Goal: Information Seeking & Learning: Learn about a topic

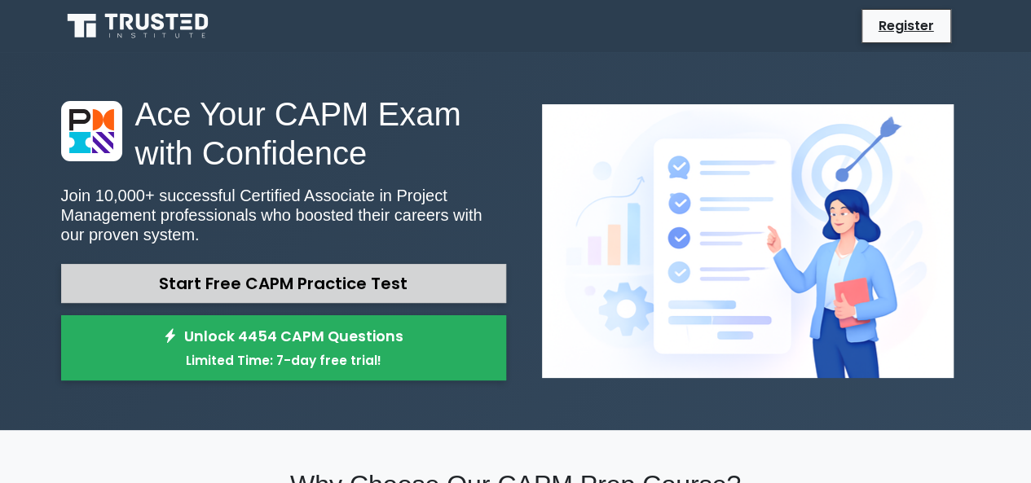
click at [329, 290] on link "Start Free CAPM Practice Test" at bounding box center [283, 283] width 445 height 39
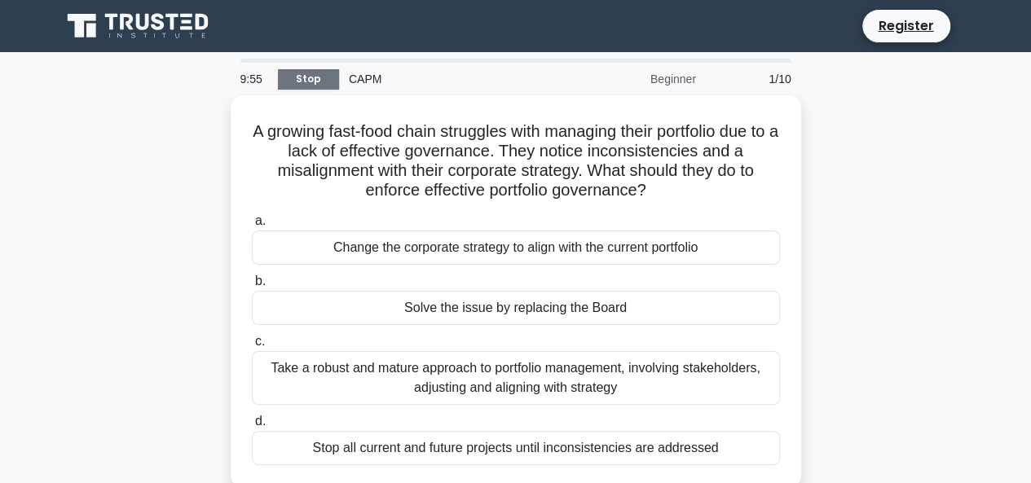
click at [329, 74] on link "Stop" at bounding box center [308, 79] width 61 height 20
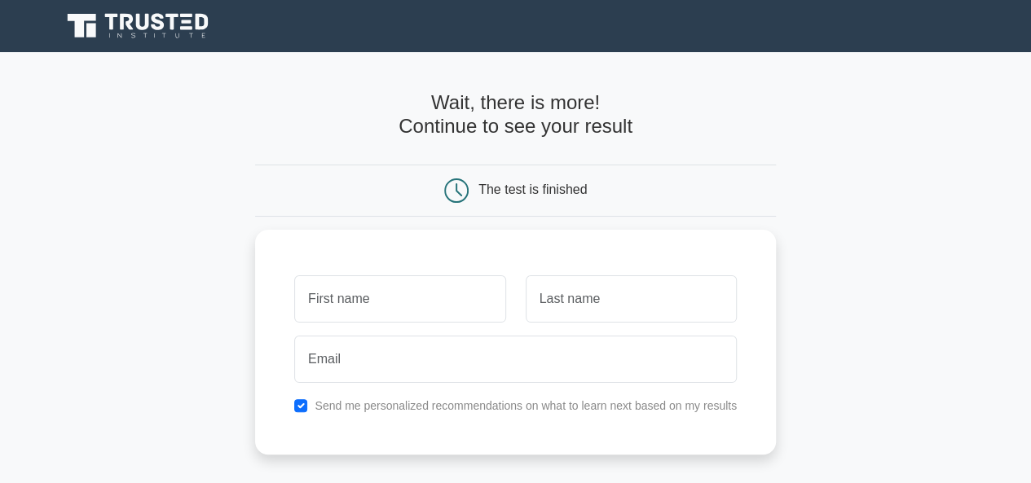
click at [170, 29] on icon at bounding box center [139, 26] width 157 height 31
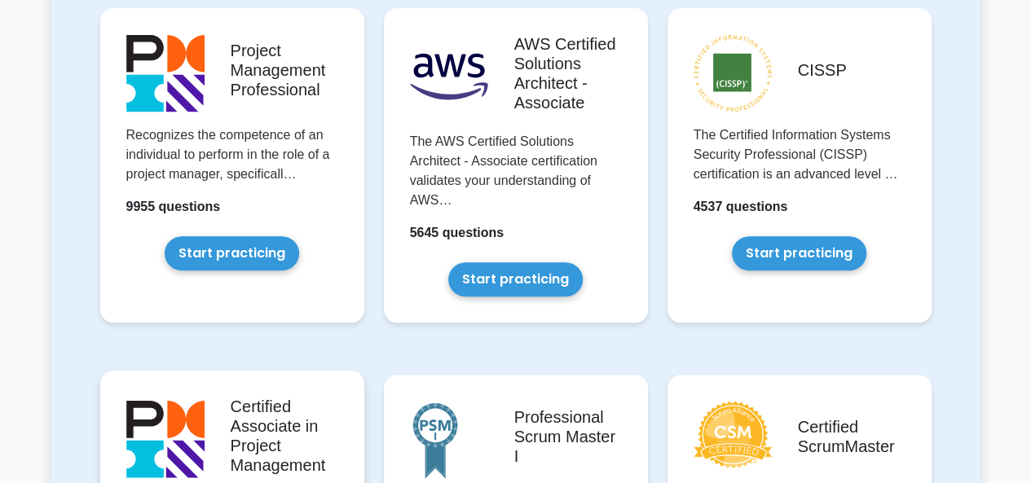
scroll to position [571, 0]
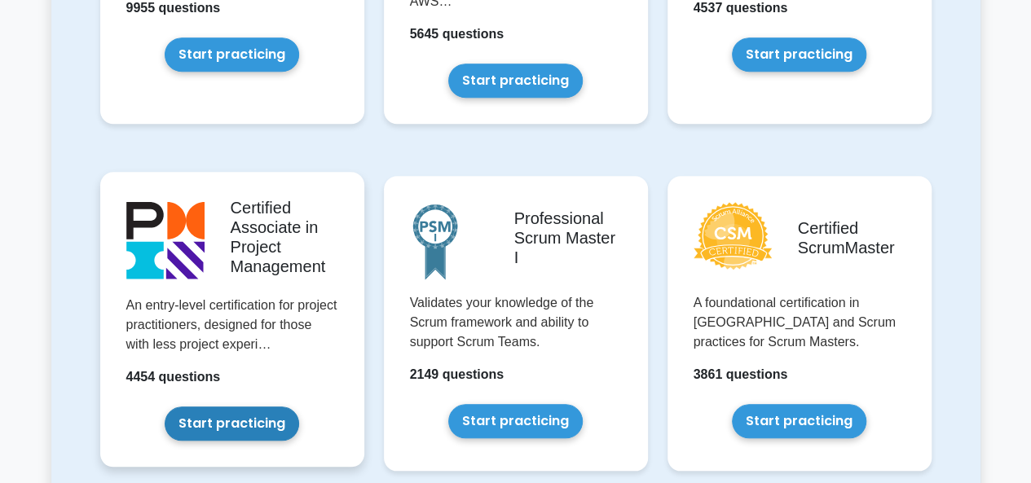
click at [256, 424] on link "Start practicing" at bounding box center [232, 424] width 135 height 34
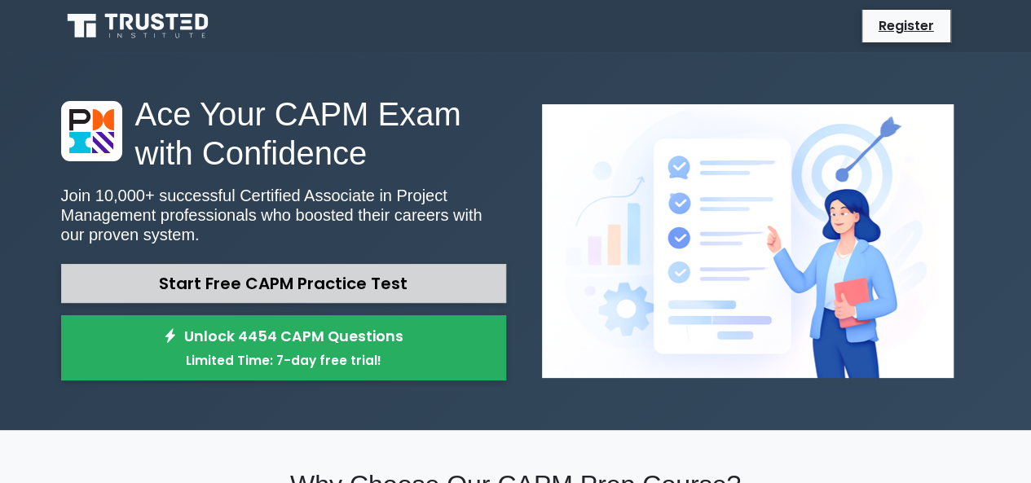
click at [218, 291] on link "Start Free CAPM Practice Test" at bounding box center [283, 283] width 445 height 39
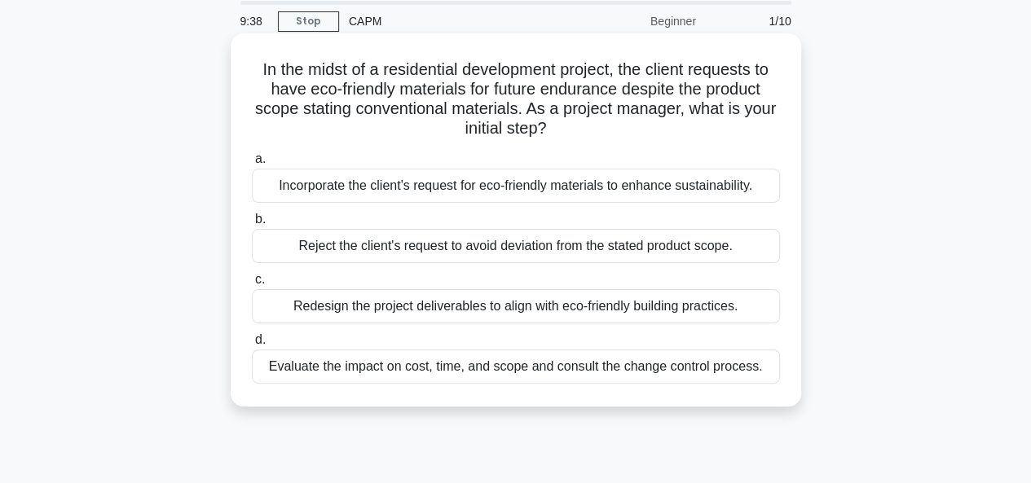
scroll to position [82, 0]
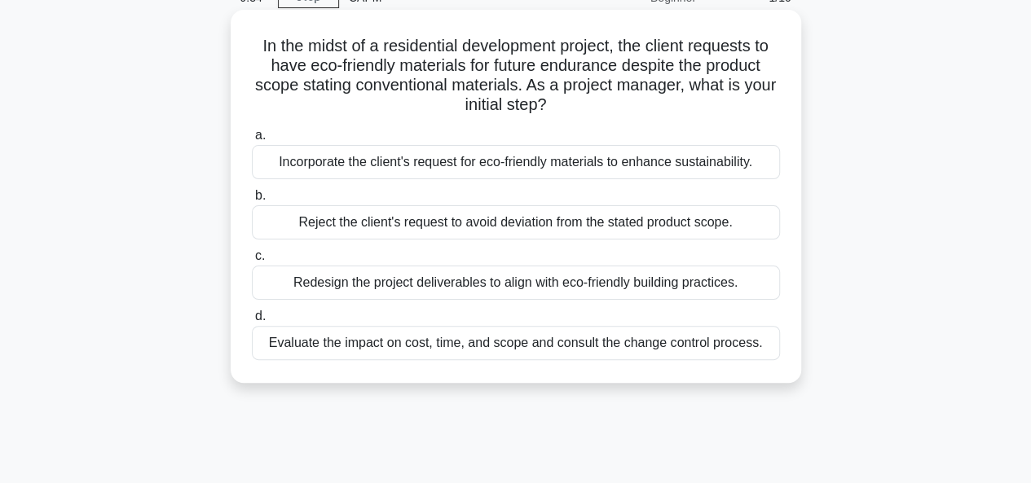
click at [439, 347] on div "Evaluate the impact on cost, time, and scope and consult the change control pro…" at bounding box center [516, 343] width 528 height 34
click at [252, 322] on input "d. Evaluate the impact on cost, time, and scope and consult the change control …" at bounding box center [252, 316] width 0 height 11
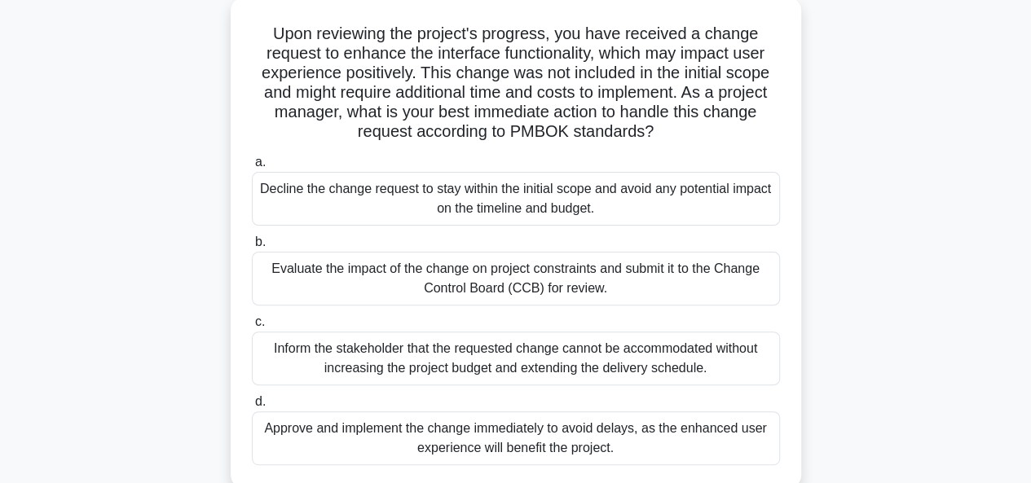
scroll to position [0, 0]
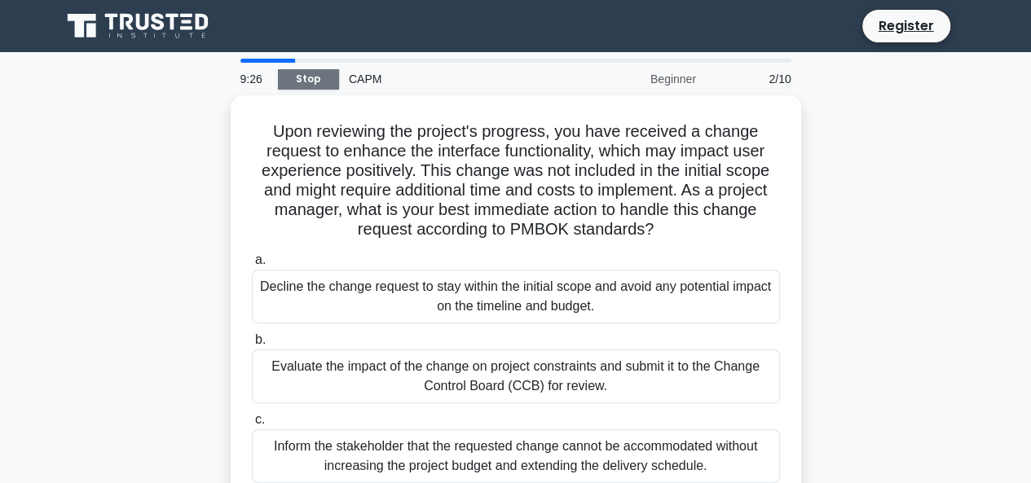
click at [318, 84] on link "Stop" at bounding box center [308, 79] width 61 height 20
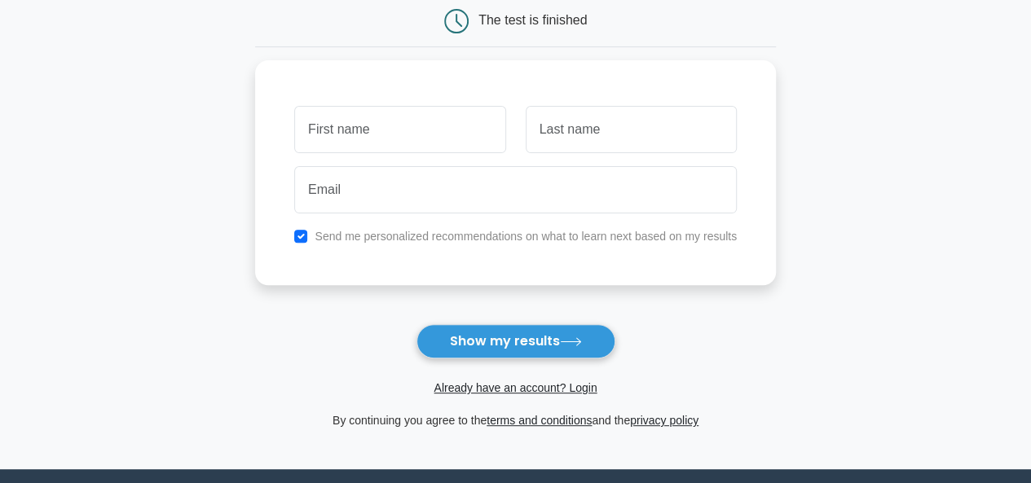
scroll to position [245, 0]
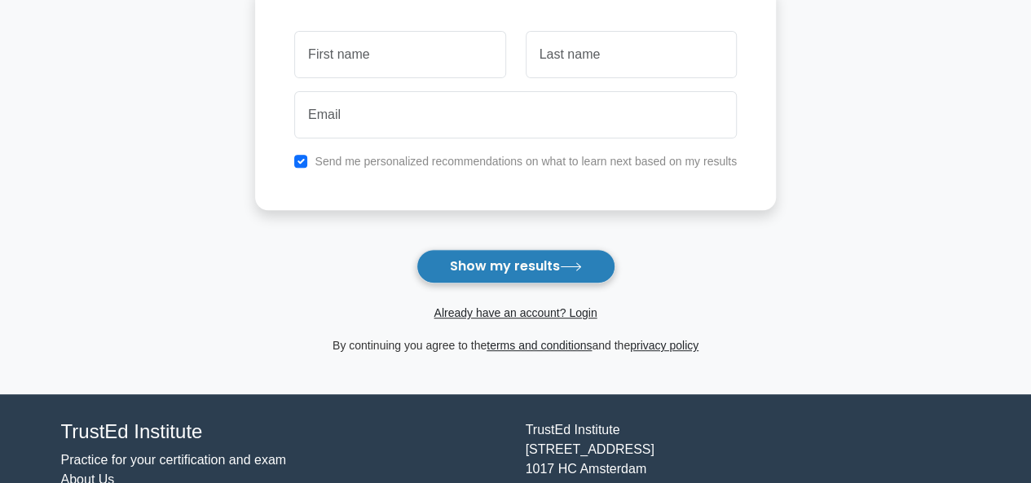
click at [487, 260] on button "Show my results" at bounding box center [516, 266] width 199 height 34
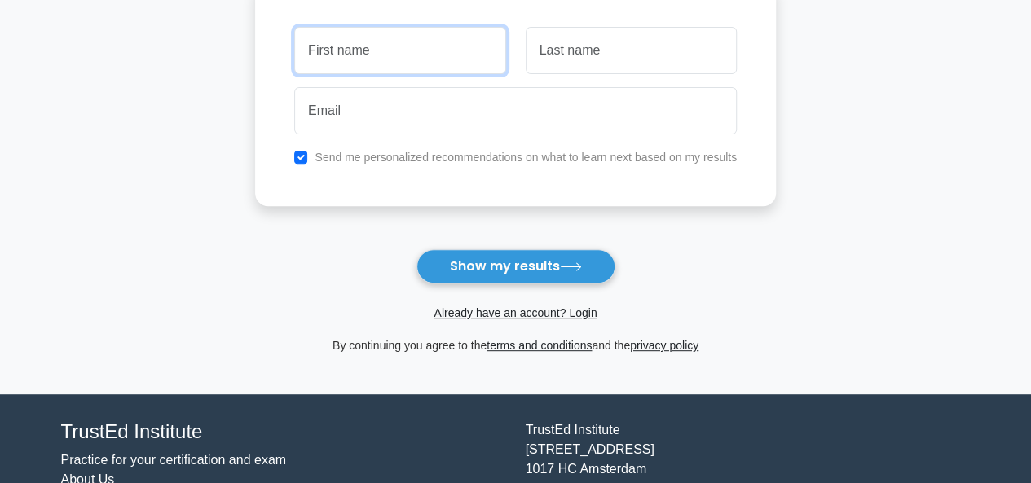
click at [379, 63] on input "text" at bounding box center [399, 50] width 211 height 47
type input "Ashwin"
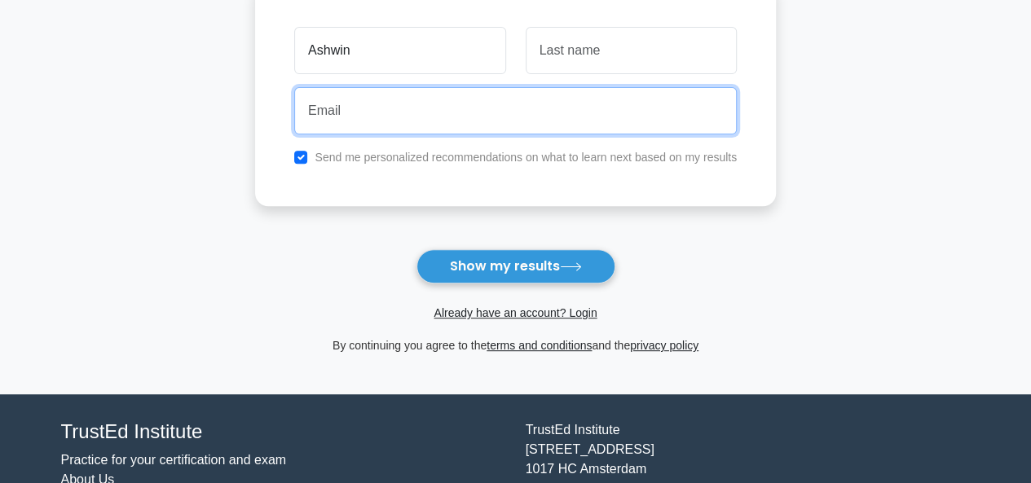
click at [510, 117] on input "email" at bounding box center [515, 110] width 443 height 47
type input "elichpurwarashwin@gmail.com"
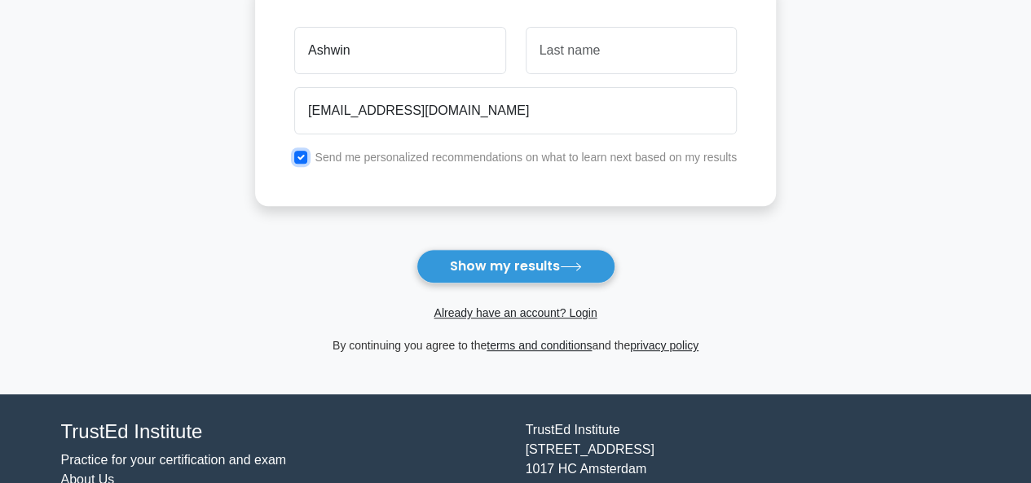
click at [303, 161] on input "checkbox" at bounding box center [300, 157] width 13 height 13
checkbox input "false"
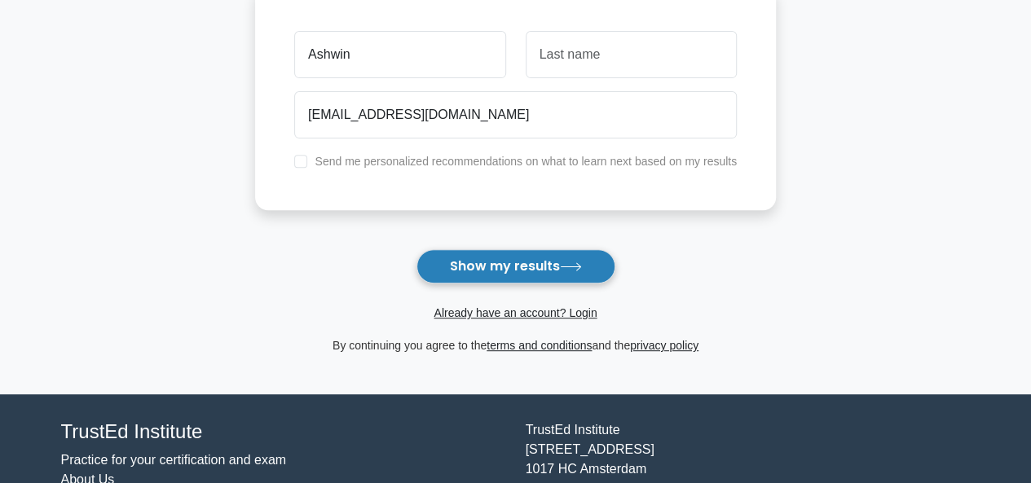
click at [541, 268] on button "Show my results" at bounding box center [516, 266] width 199 height 34
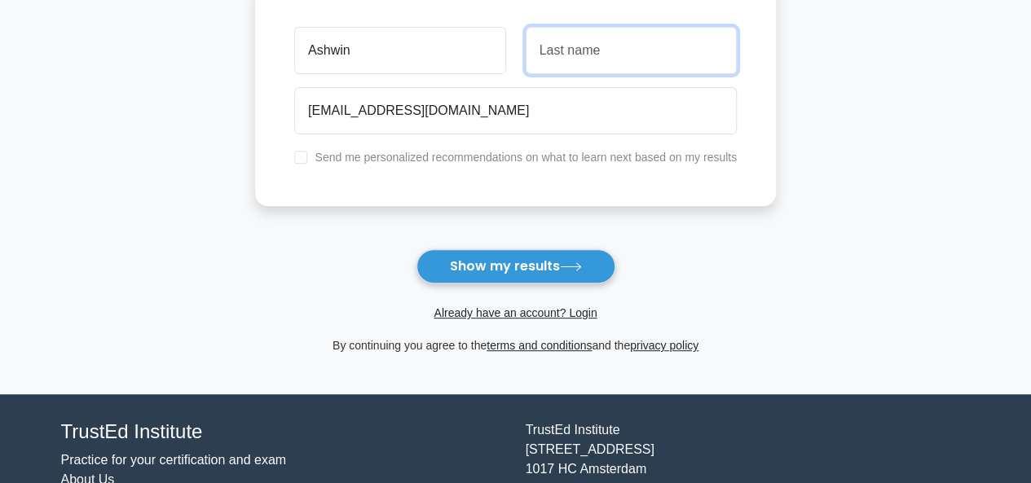
click at [611, 60] on input "text" at bounding box center [631, 50] width 211 height 47
type input "Elichpurwar"
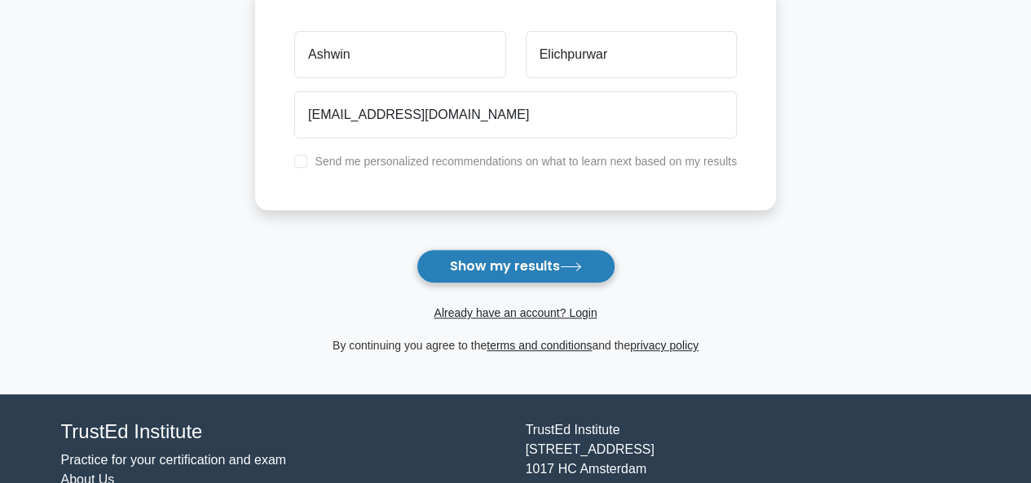
click at [544, 270] on button "Show my results" at bounding box center [516, 266] width 199 height 34
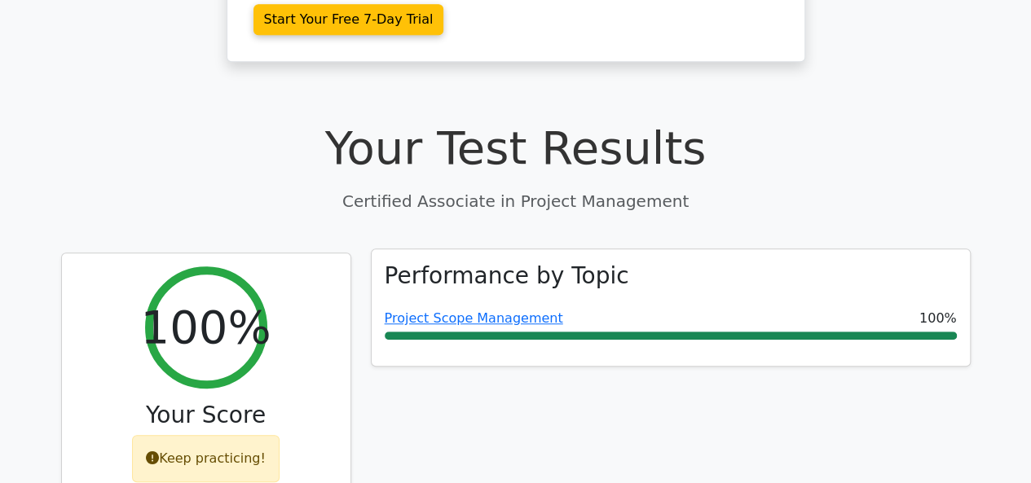
scroll to position [489, 0]
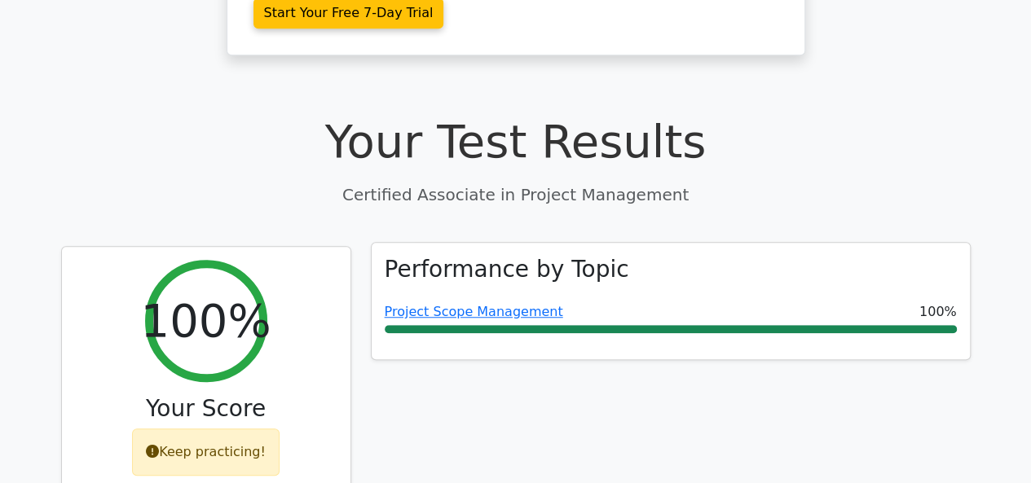
click at [633, 243] on div "Performance by Topic Project Scope Management 100%" at bounding box center [671, 301] width 598 height 117
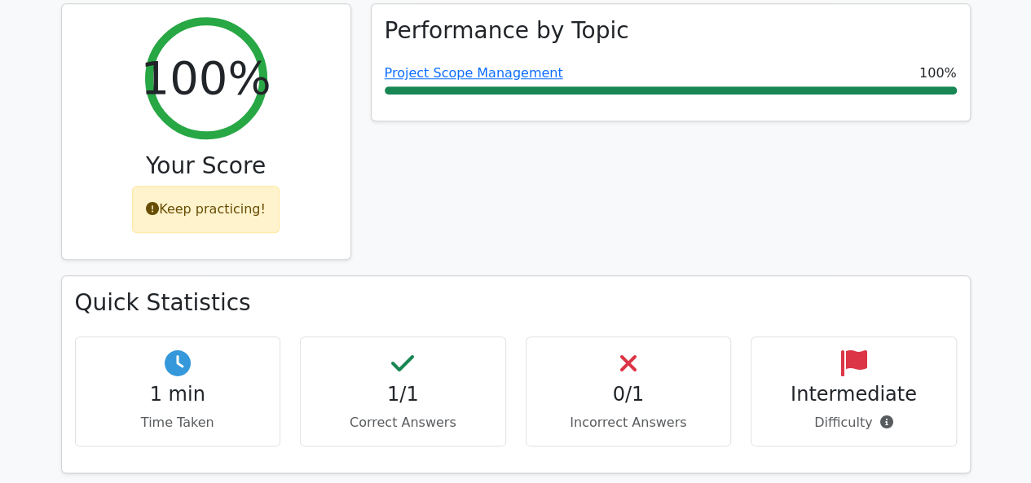
scroll to position [734, 0]
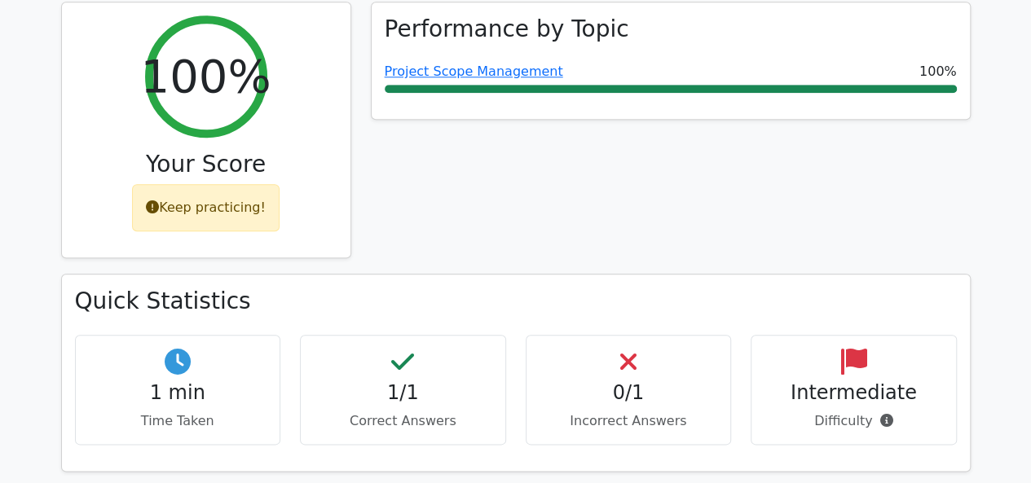
click at [404, 335] on div "1/1 Correct Answers" at bounding box center [403, 390] width 206 height 110
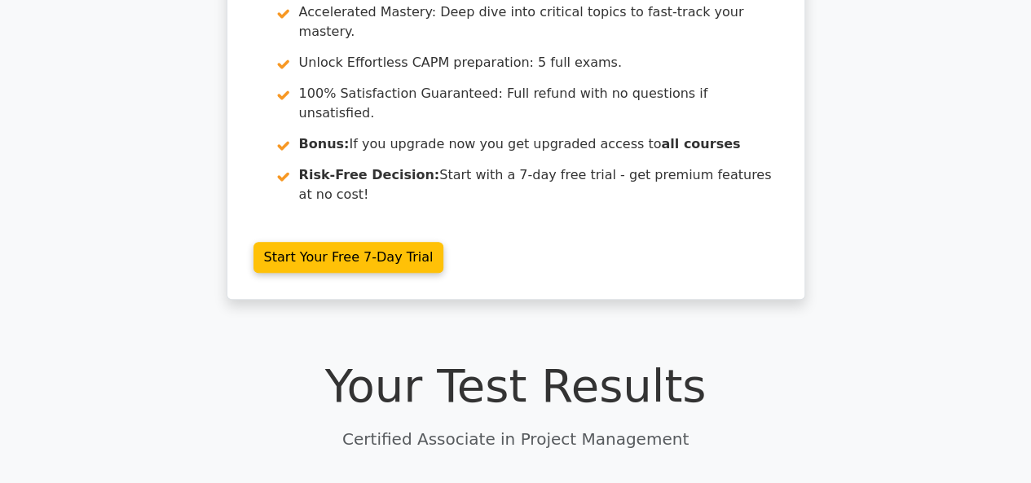
scroll to position [0, 0]
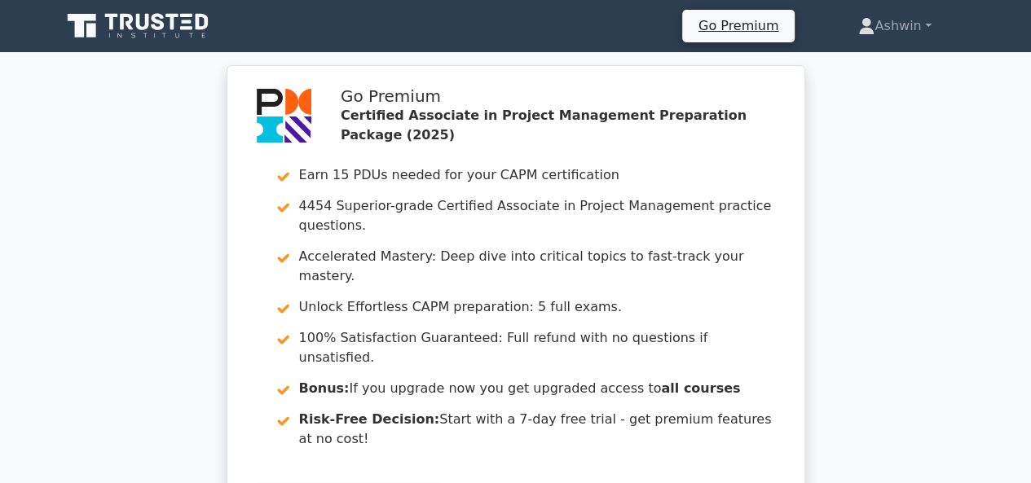
click at [117, 21] on icon at bounding box center [139, 26] width 157 height 31
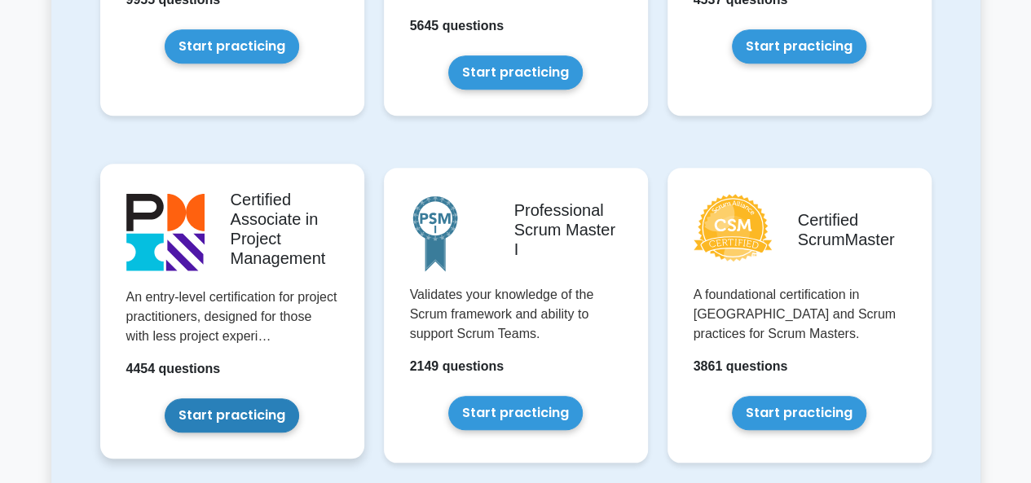
scroll to position [652, 0]
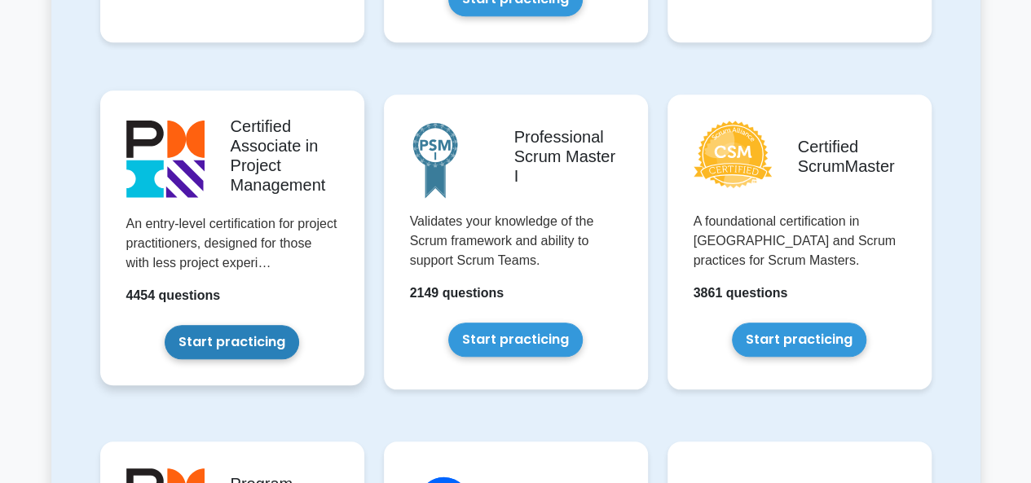
click at [267, 337] on link "Start practicing" at bounding box center [232, 342] width 135 height 34
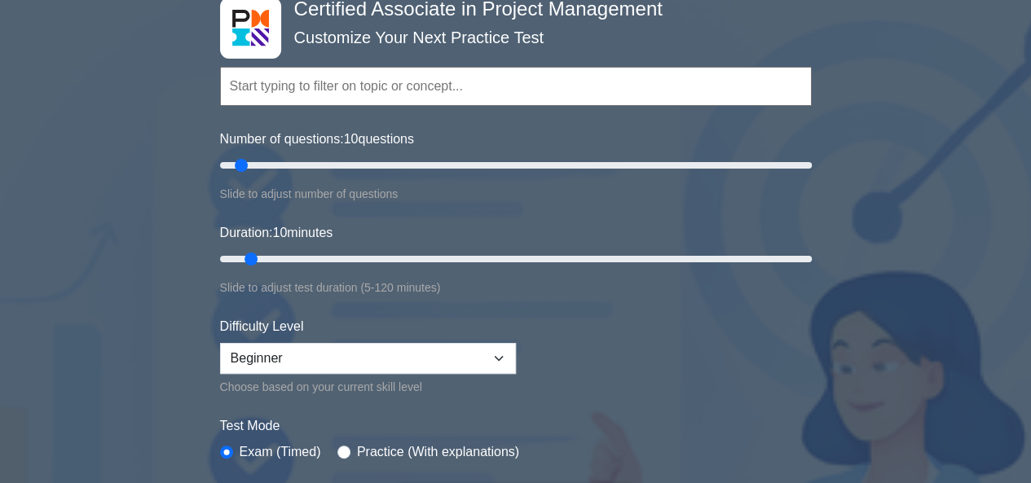
scroll to position [163, 0]
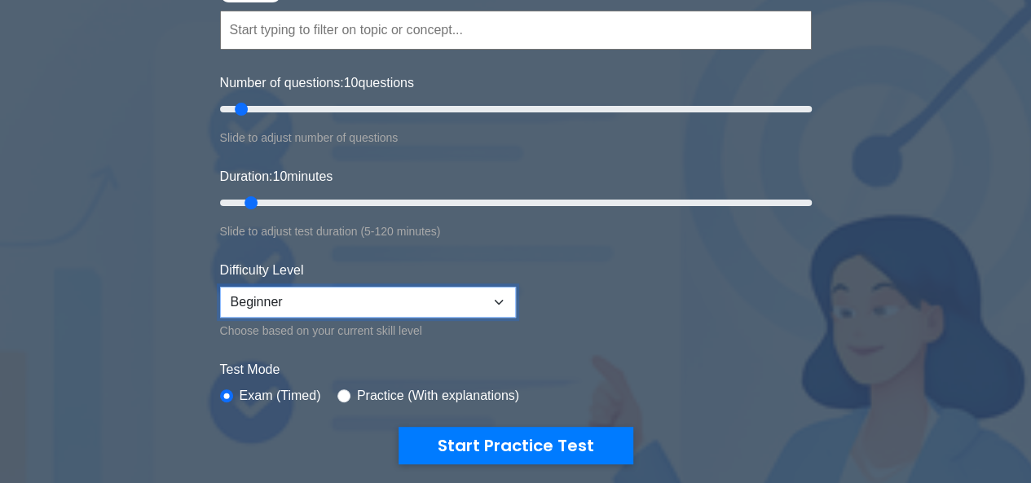
click at [453, 308] on select "Beginner Intermediate Expert" at bounding box center [368, 302] width 296 height 31
select select "expert"
click at [220, 287] on select "Beginner Intermediate Expert" at bounding box center [368, 302] width 296 height 31
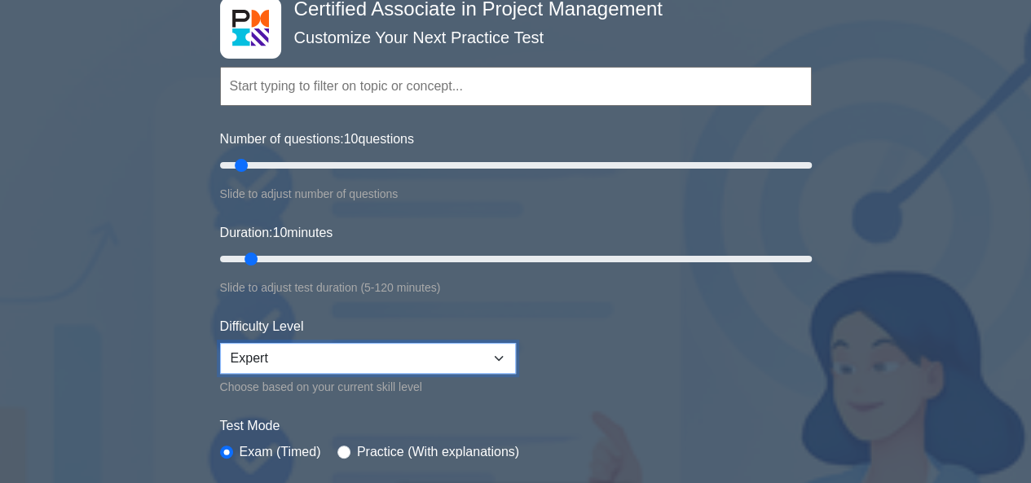
scroll to position [82, 0]
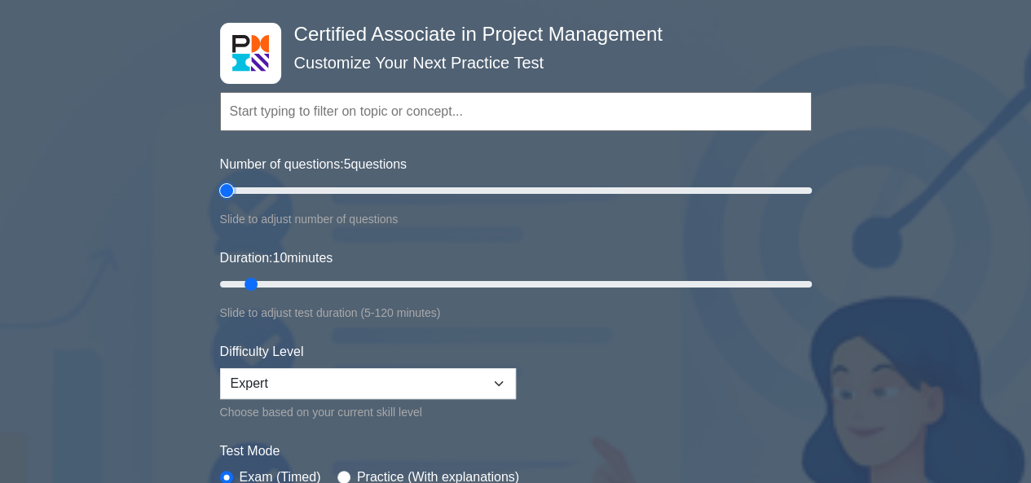
drag, startPoint x: 241, startPoint y: 194, endPoint x: 226, endPoint y: 198, distance: 16.0
type input "5"
click at [226, 198] on input "Number of questions: 5 questions" at bounding box center [516, 191] width 592 height 20
drag, startPoint x: 254, startPoint y: 281, endPoint x: 1043, endPoint y: 196, distance: 793.0
type input "120"
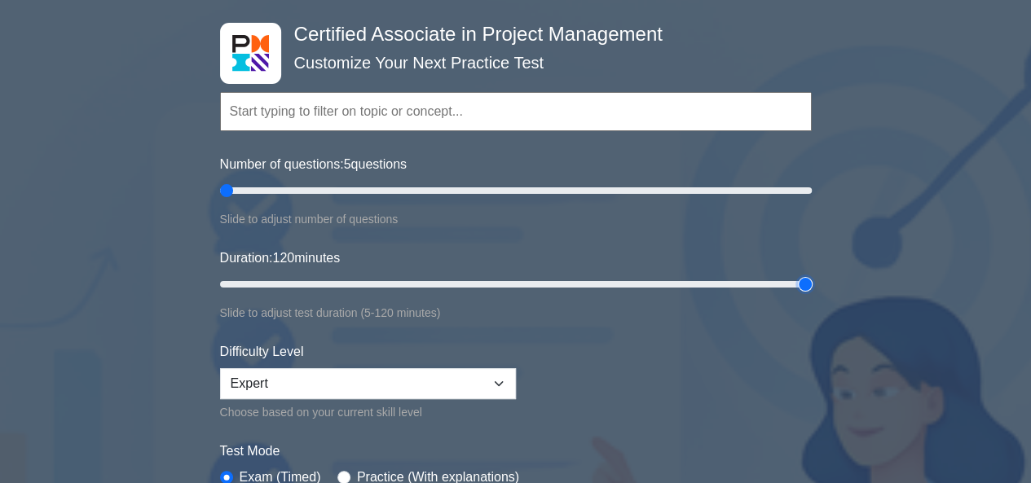
click at [812, 275] on input "Duration: 120 minutes" at bounding box center [516, 285] width 592 height 20
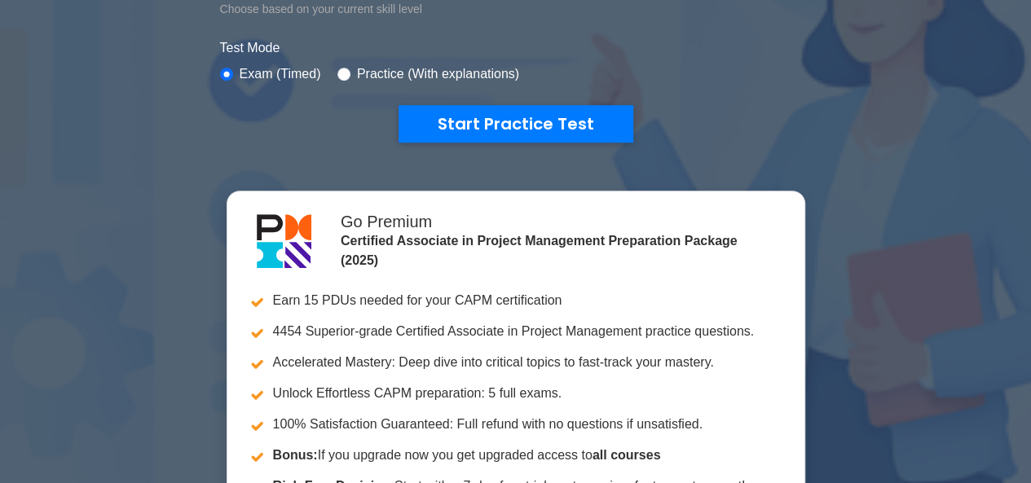
scroll to position [489, 0]
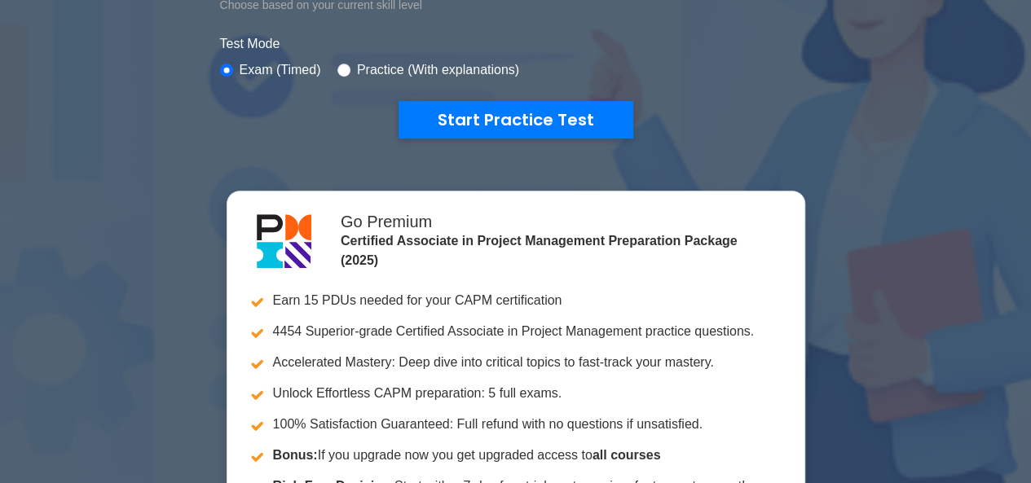
click at [419, 68] on label "Practice (With explanations)" at bounding box center [438, 70] width 162 height 20
click at [347, 65] on div "Practice (With explanations)" at bounding box center [429, 70] width 182 height 20
click at [344, 66] on input "radio" at bounding box center [344, 70] width 13 height 13
radio input "true"
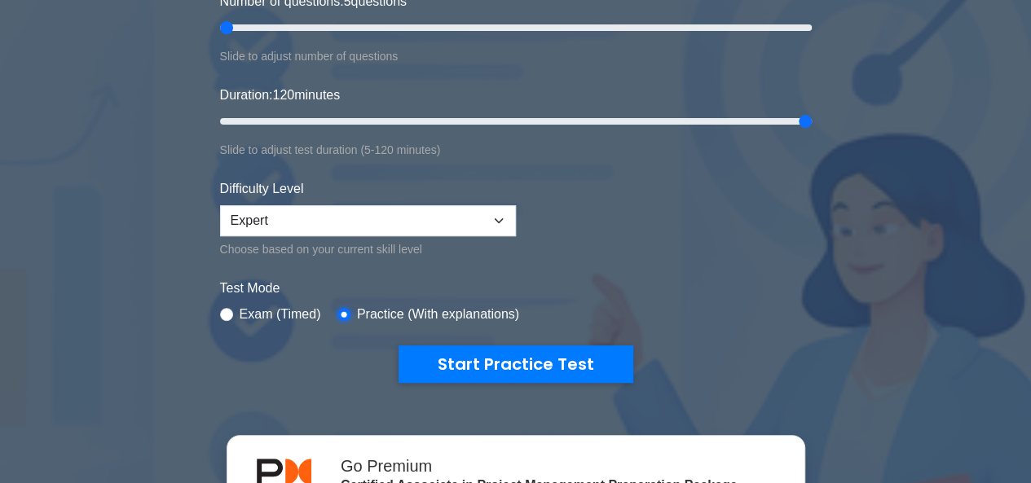
scroll to position [163, 0]
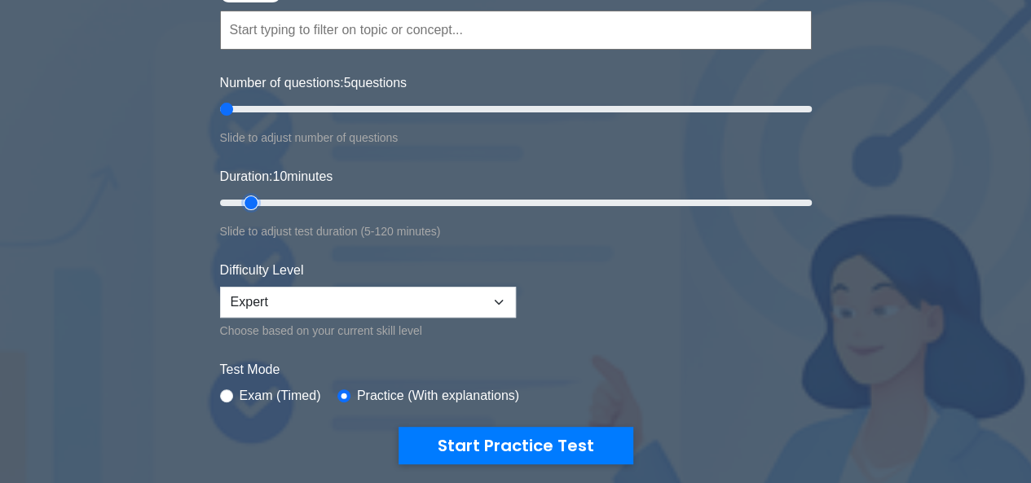
drag, startPoint x: 802, startPoint y: 201, endPoint x: 247, endPoint y: 209, distance: 555.3
type input "10"
click at [247, 209] on input "Duration: 10 minutes" at bounding box center [516, 203] width 592 height 20
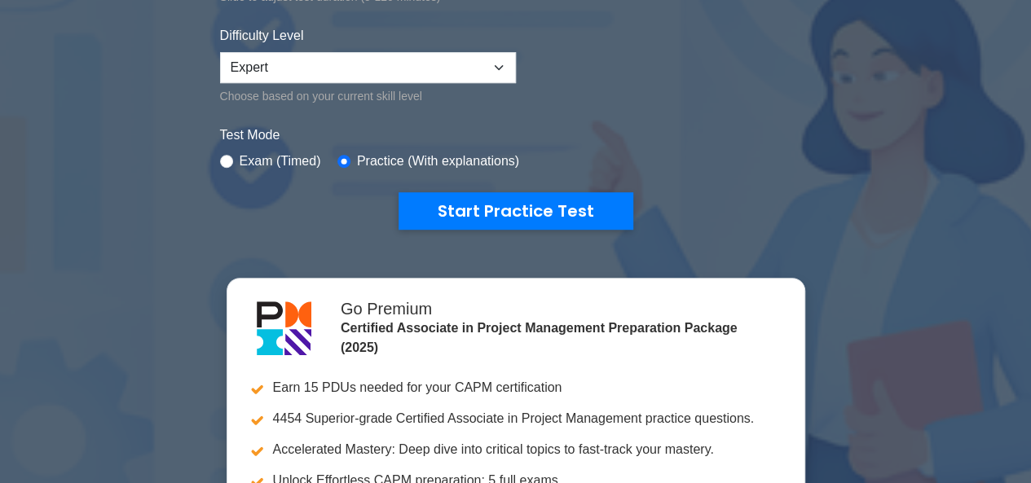
scroll to position [408, 0]
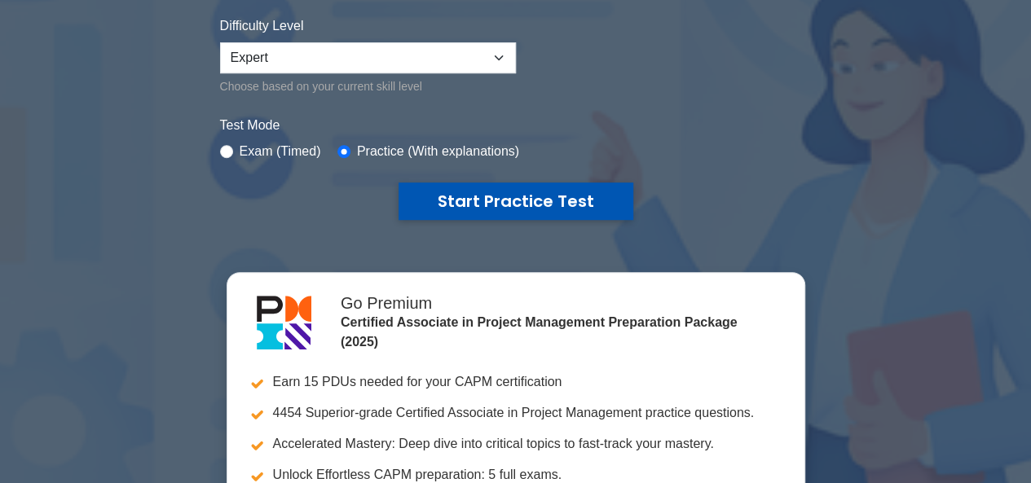
click at [511, 205] on button "Start Practice Test" at bounding box center [516, 202] width 235 height 38
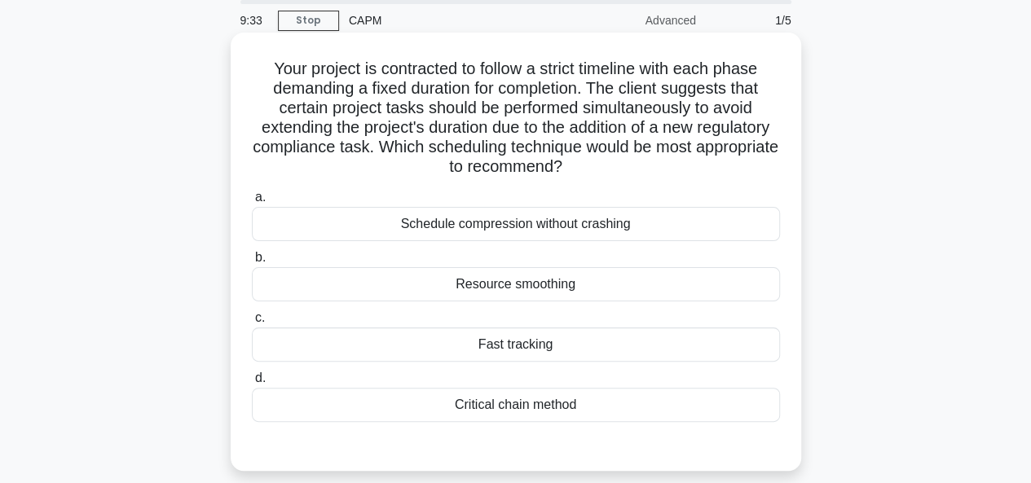
scroll to position [82, 0]
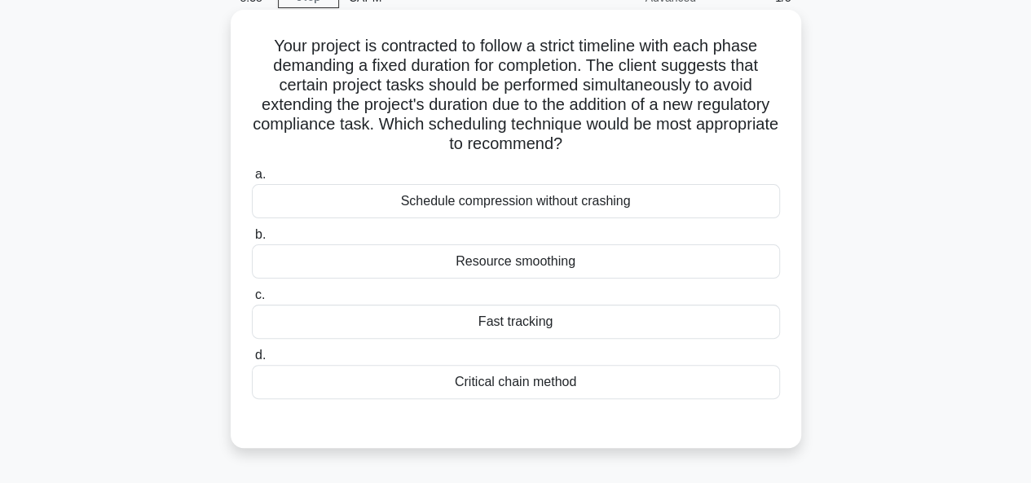
click at [488, 332] on div "Fast tracking" at bounding box center [516, 322] width 528 height 34
click at [252, 301] on input "c. Fast tracking" at bounding box center [252, 295] width 0 height 11
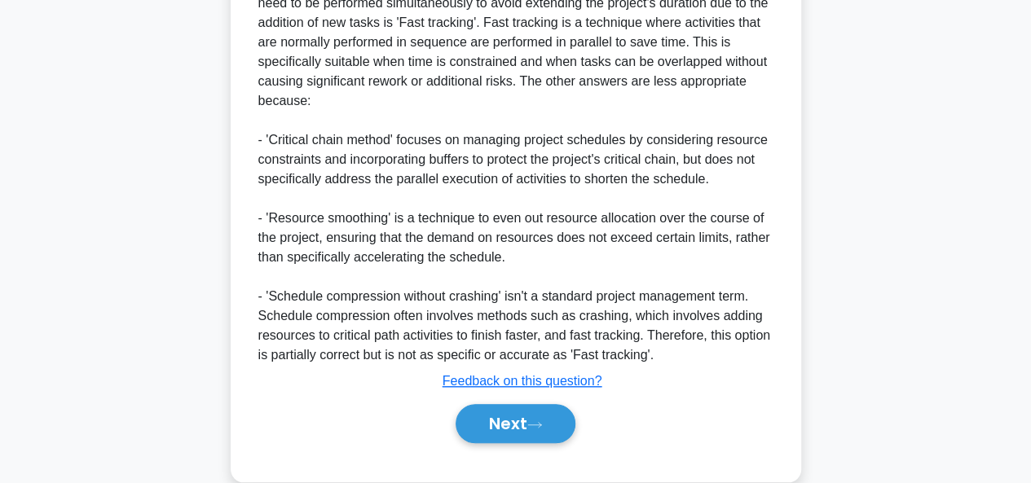
scroll to position [598, 0]
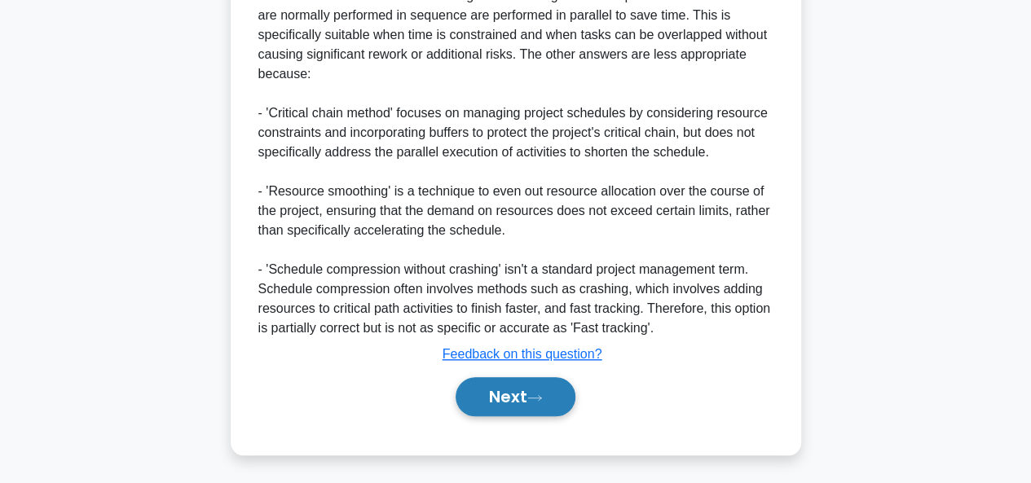
click at [514, 395] on button "Next" at bounding box center [516, 396] width 120 height 39
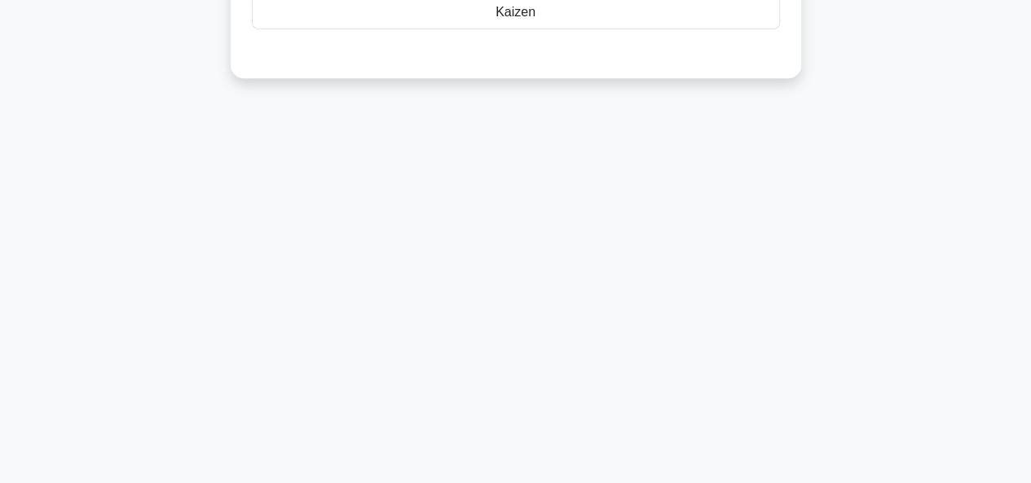
scroll to position [71, 0]
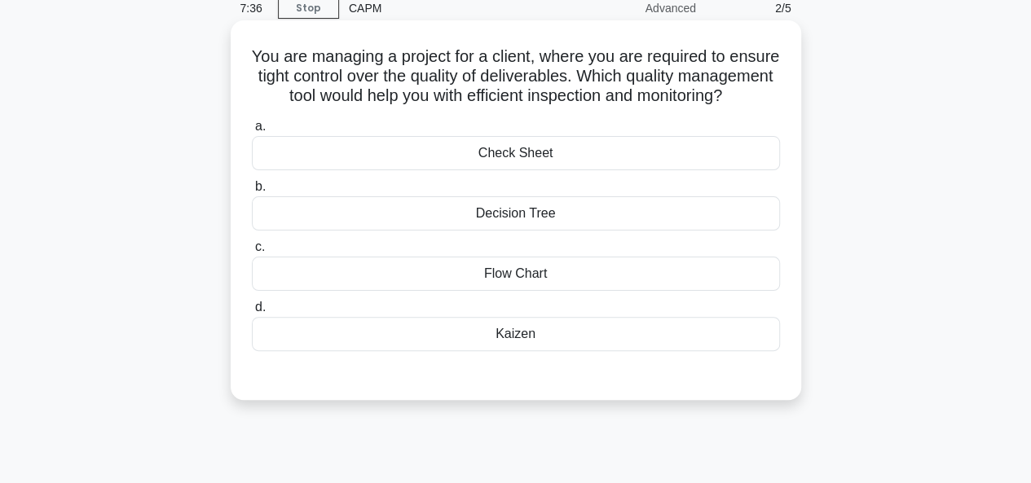
click at [510, 351] on div "Kaizen" at bounding box center [516, 334] width 528 height 34
click at [252, 313] on input "d. Kaizen" at bounding box center [252, 307] width 0 height 11
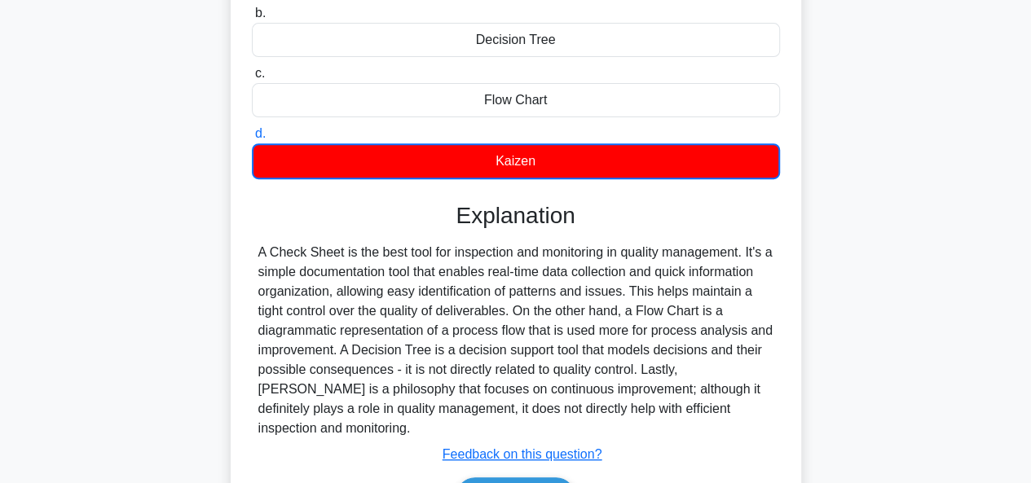
scroll to position [326, 0]
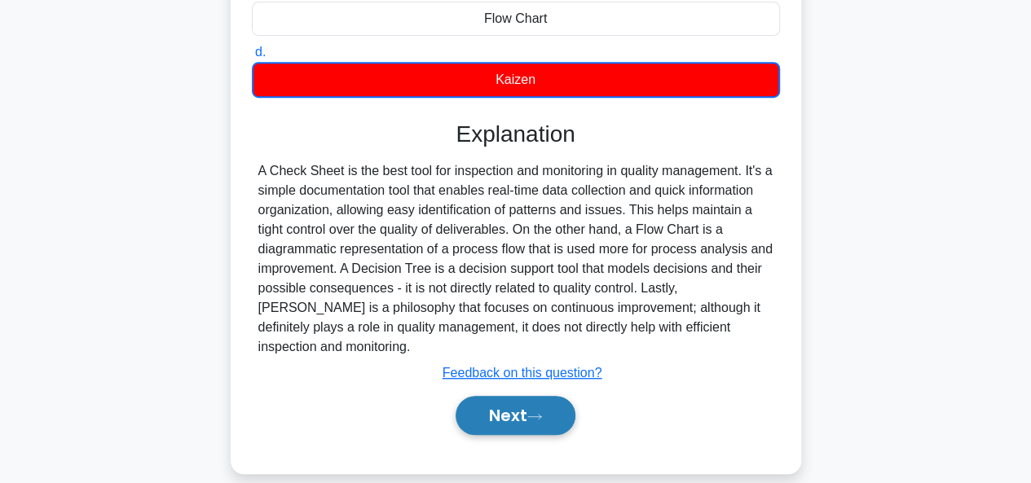
click at [525, 421] on button "Next" at bounding box center [516, 415] width 120 height 39
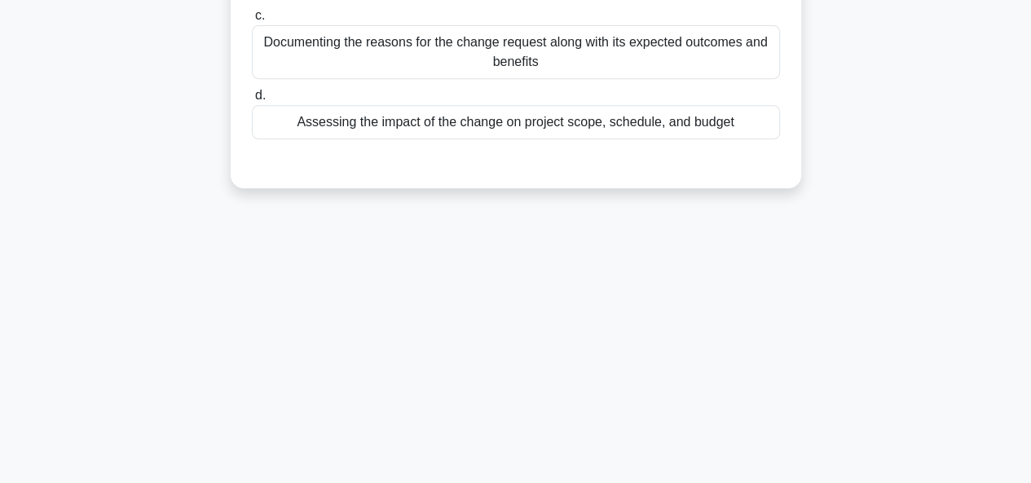
scroll to position [82, 0]
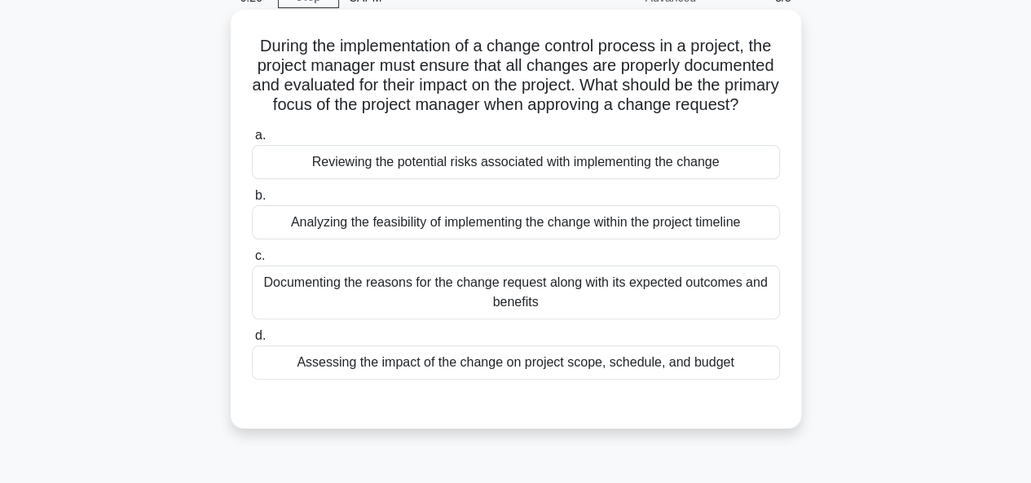
click at [404, 380] on div "Assessing the impact of the change on project scope, schedule, and budget" at bounding box center [516, 363] width 528 height 34
click at [252, 342] on input "d. Assessing the impact of the change on project scope, schedule, and budget" at bounding box center [252, 336] width 0 height 11
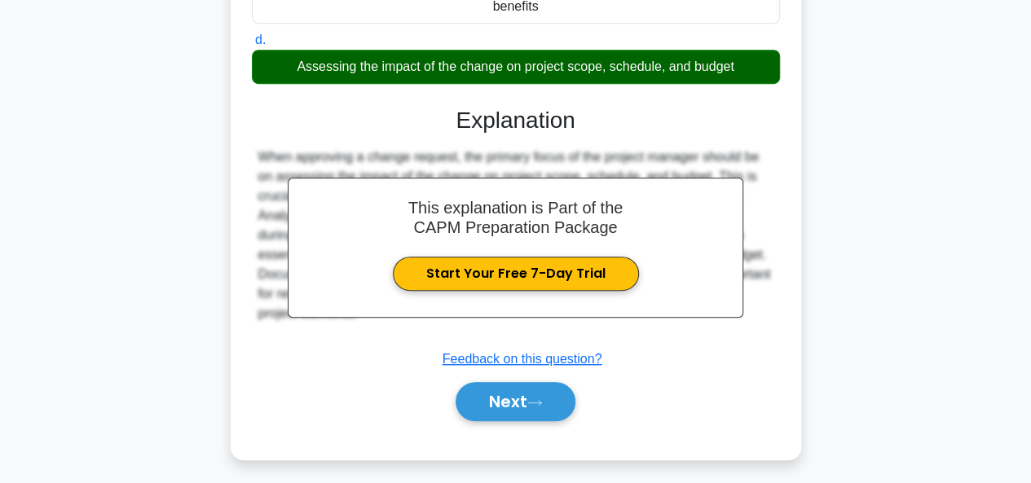
scroll to position [402, 0]
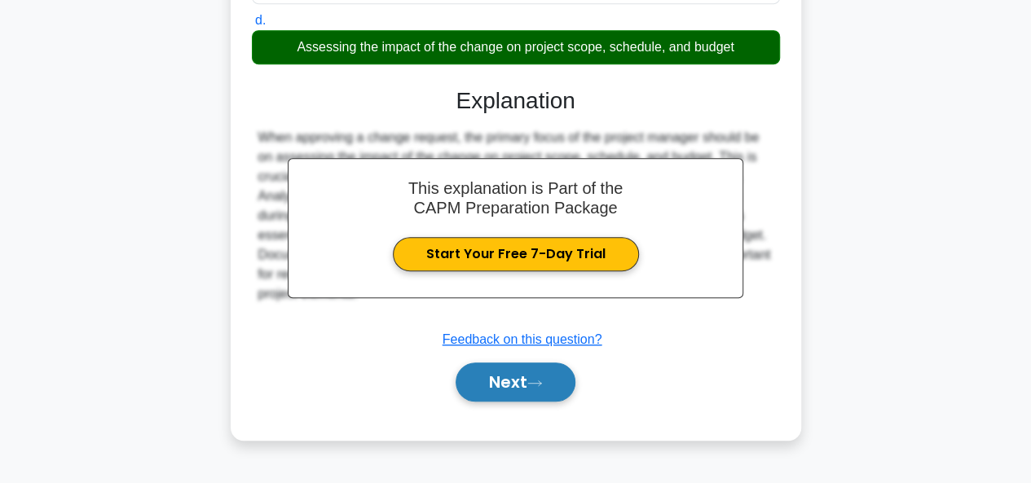
click at [475, 386] on button "Next" at bounding box center [516, 382] width 120 height 39
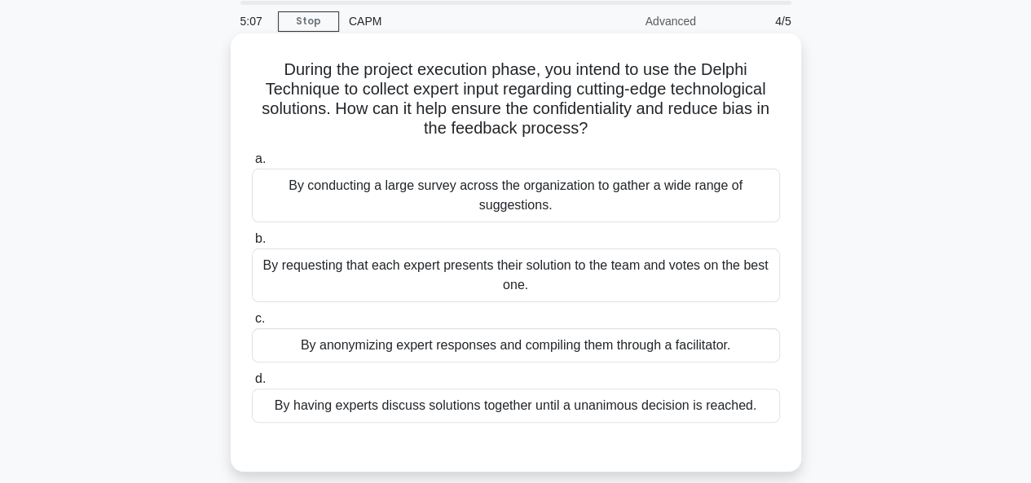
scroll to position [82, 0]
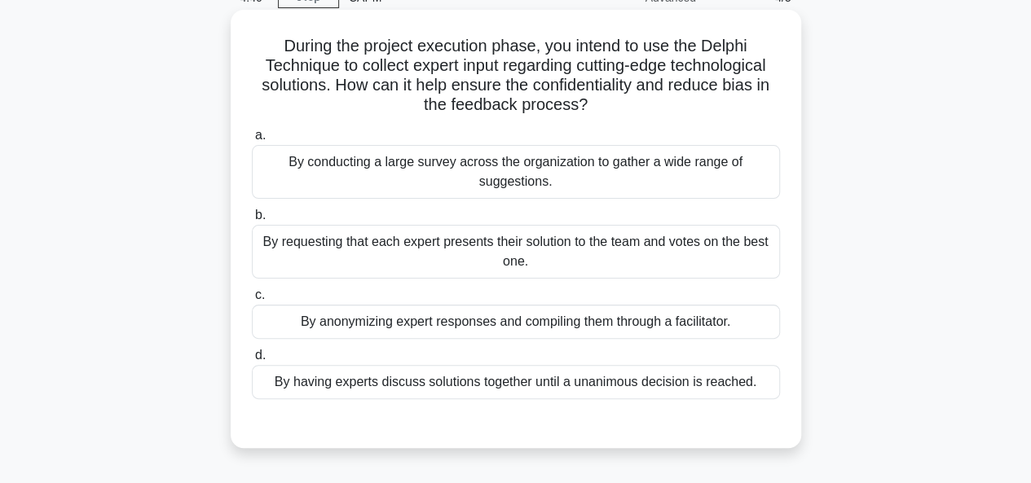
click at [424, 332] on div "By anonymizing expert responses and compiling them through a facilitator." at bounding box center [516, 322] width 528 height 34
click at [252, 301] on input "c. By anonymizing expert responses and compiling them through a facilitator." at bounding box center [252, 295] width 0 height 11
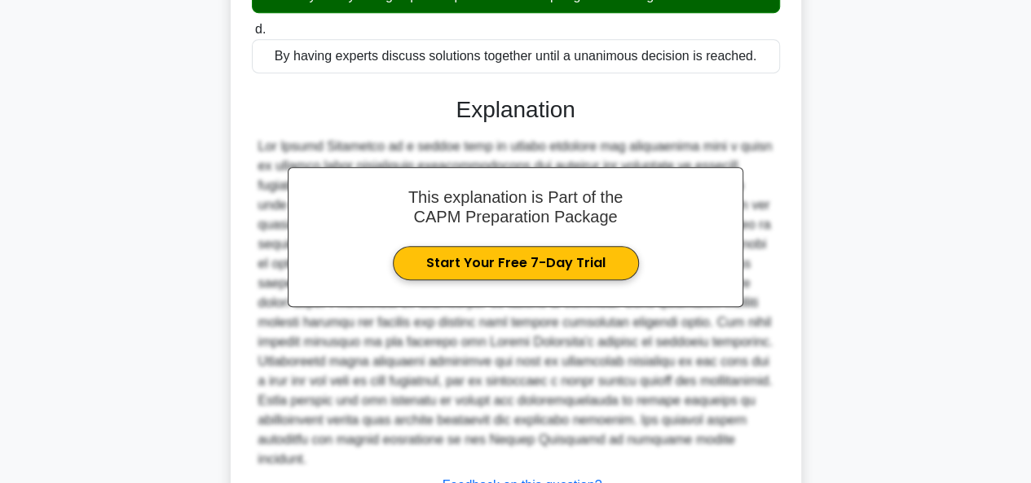
scroll to position [539, 0]
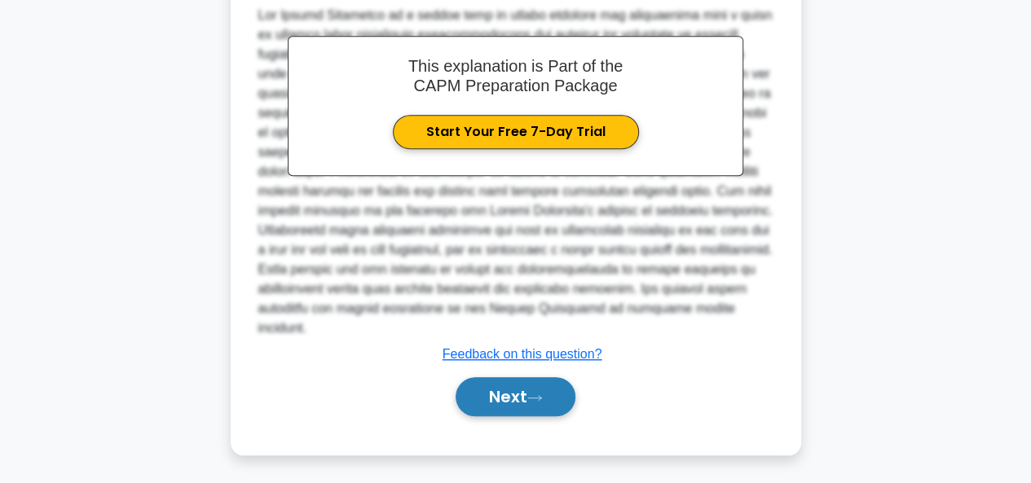
click at [475, 396] on button "Next" at bounding box center [516, 396] width 120 height 39
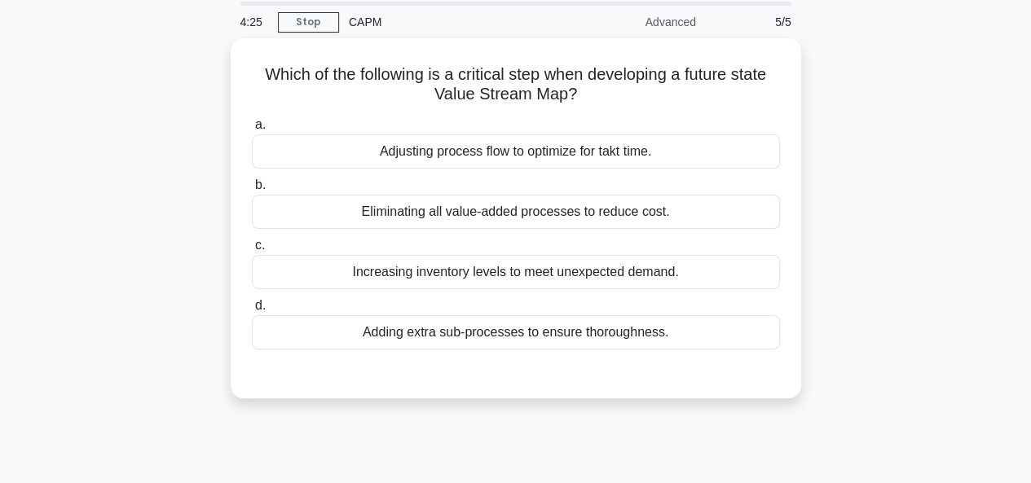
scroll to position [0, 0]
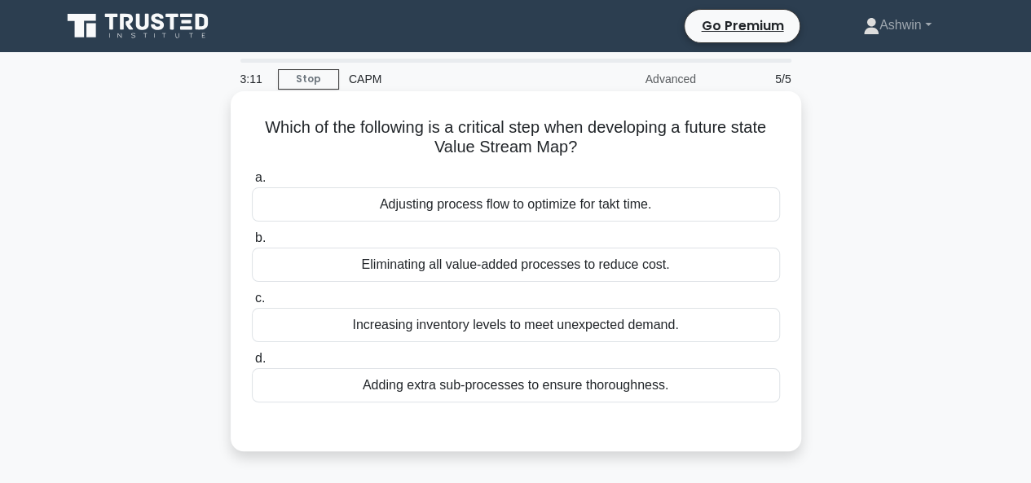
click at [522, 210] on div "Adjusting process flow to optimize for takt time." at bounding box center [516, 205] width 528 height 34
click at [252, 183] on input "a. Adjusting process flow to optimize for takt time." at bounding box center [252, 178] width 0 height 11
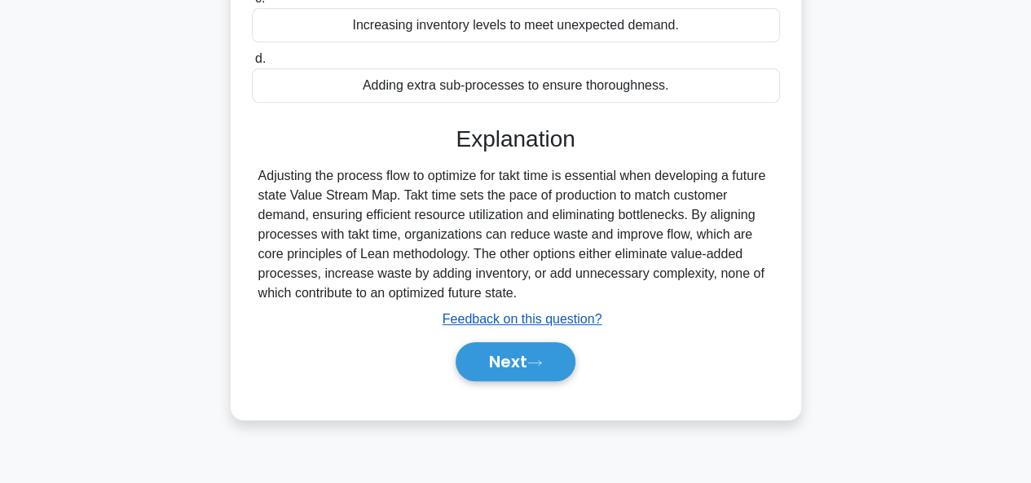
scroll to position [326, 0]
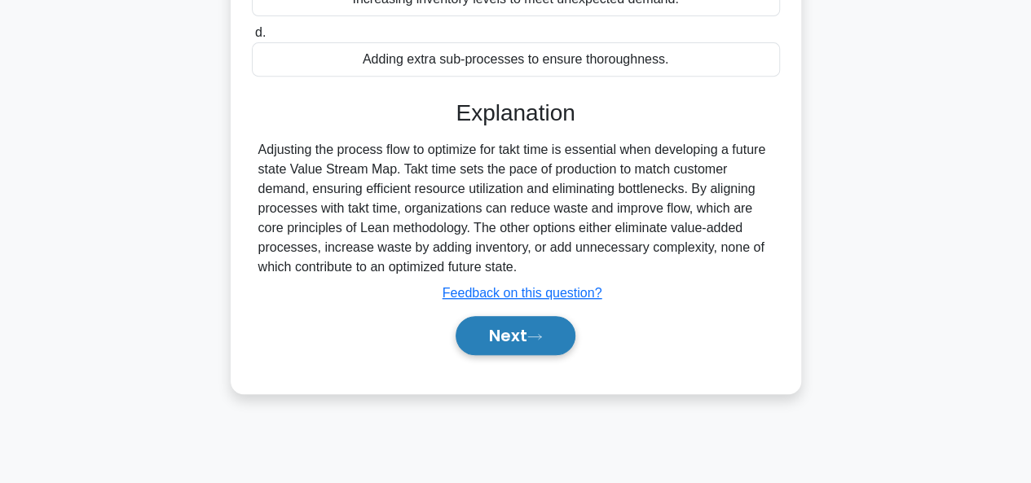
click at [506, 343] on button "Next" at bounding box center [516, 335] width 120 height 39
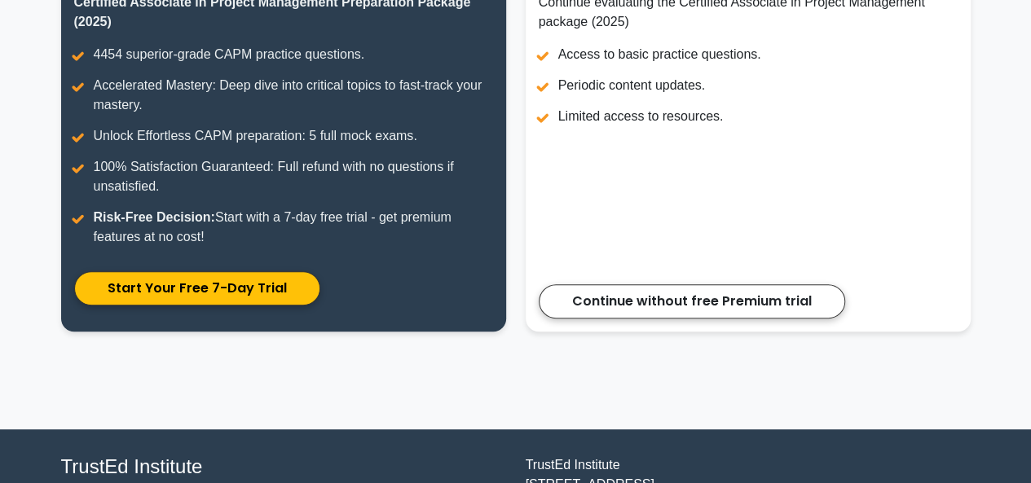
scroll to position [307, 0]
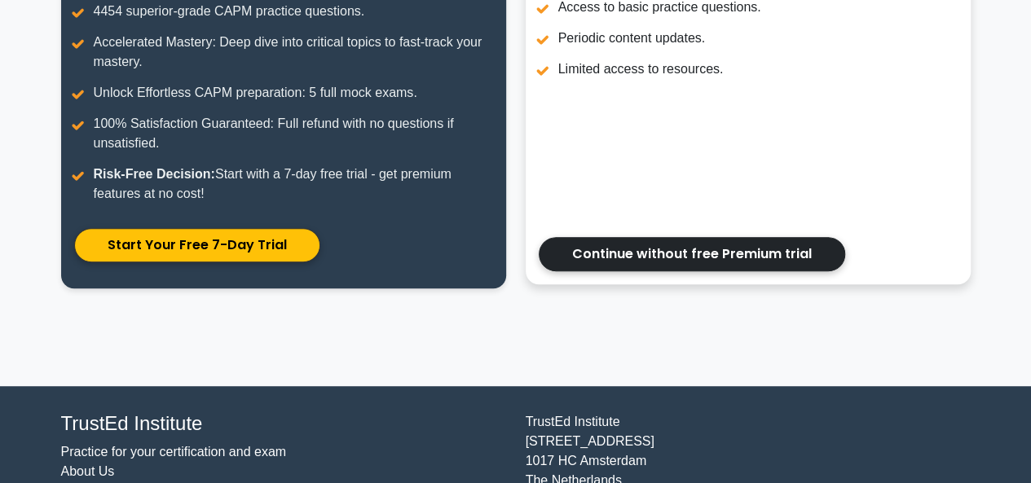
click at [623, 263] on link "Continue without free Premium trial" at bounding box center [692, 254] width 307 height 34
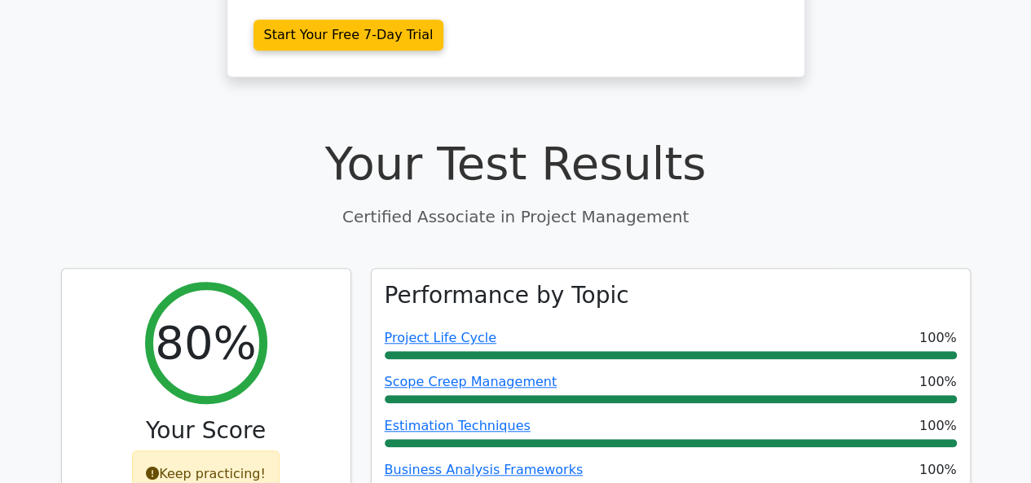
scroll to position [571, 0]
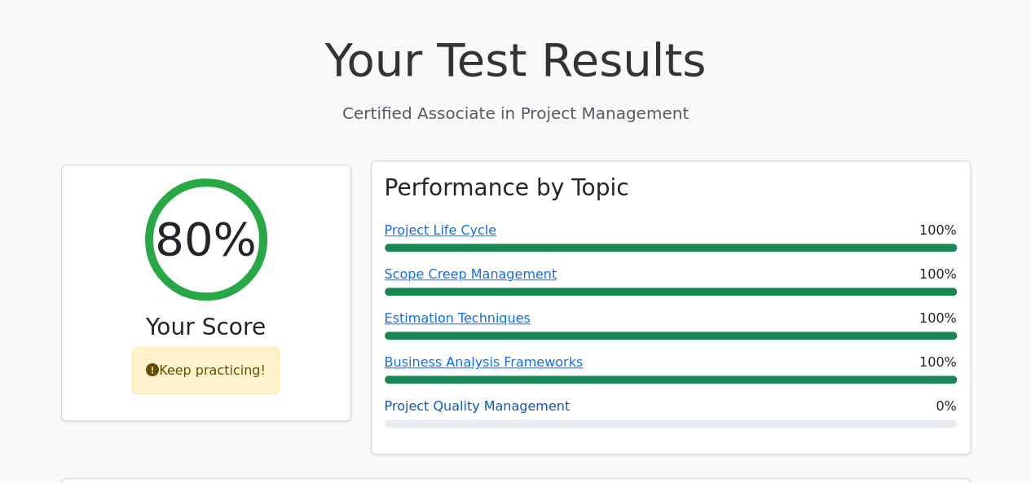
click at [456, 399] on link "Project Quality Management" at bounding box center [477, 406] width 185 height 15
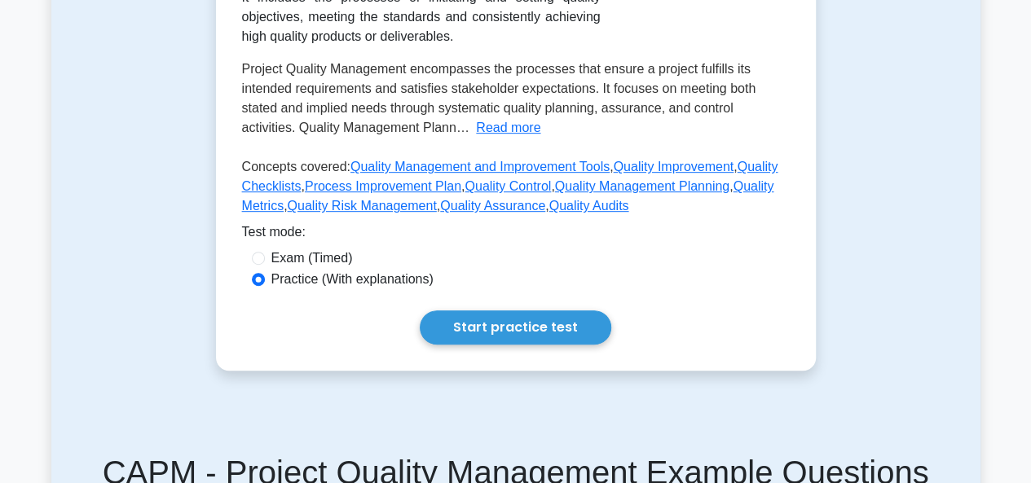
scroll to position [408, 0]
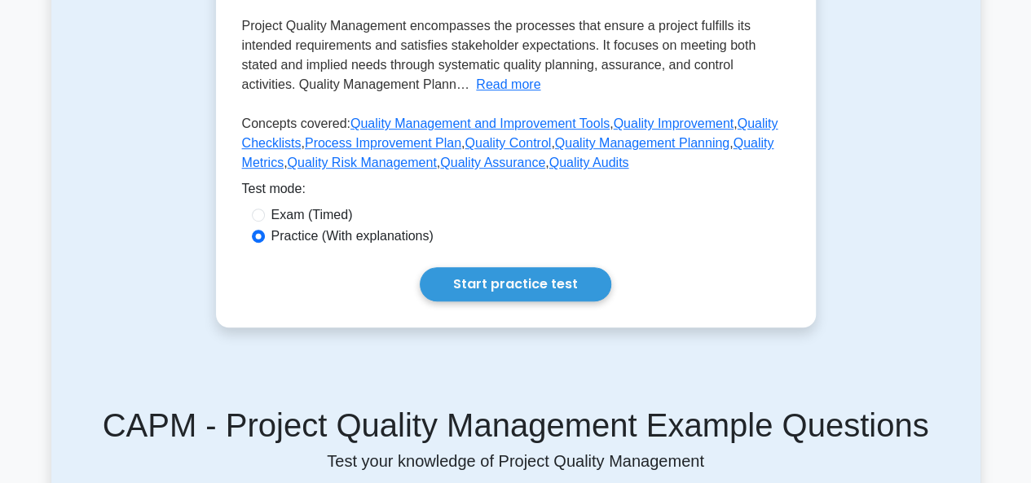
click at [354, 345] on div "Test Flashcards Project Quality Management Intro to project quality management.…" at bounding box center [516, 41] width 620 height 651
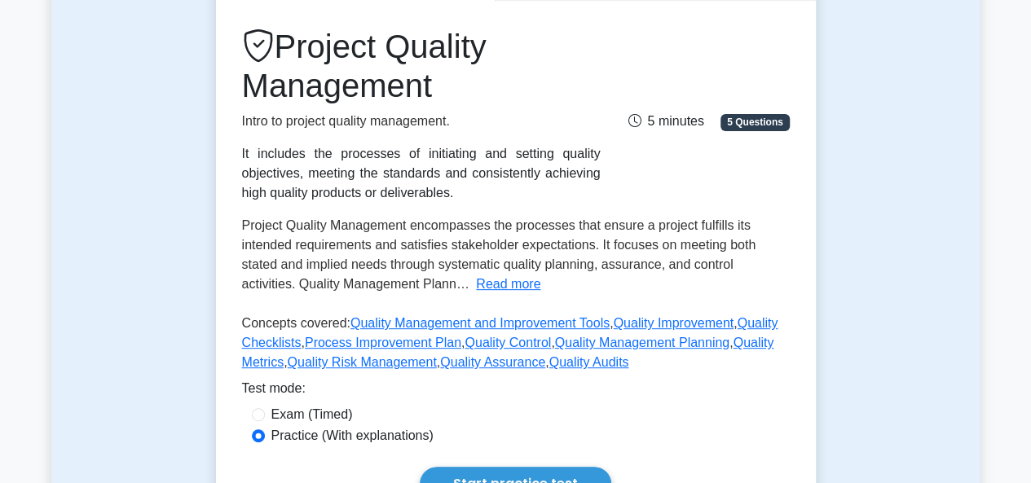
scroll to position [0, 0]
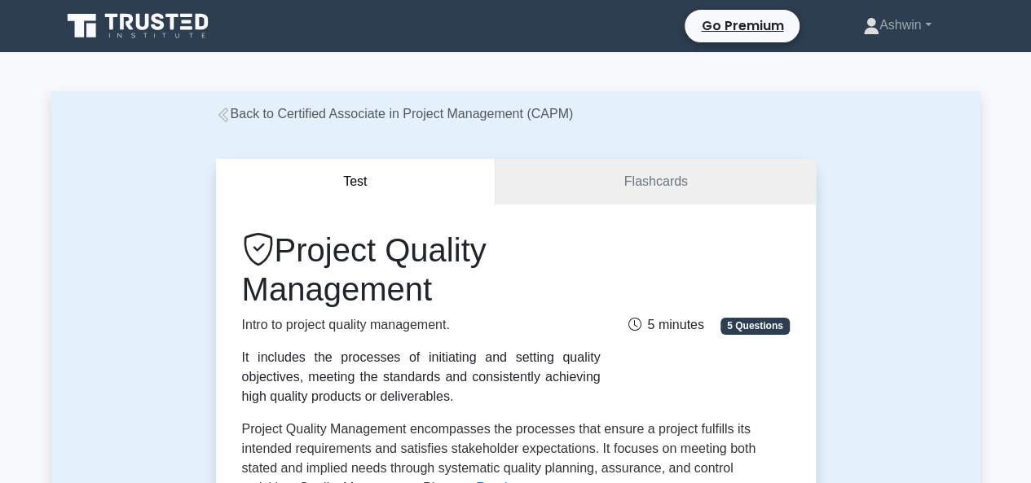
click at [368, 188] on button "Test" at bounding box center [356, 182] width 280 height 46
